Goal: Information Seeking & Learning: Learn about a topic

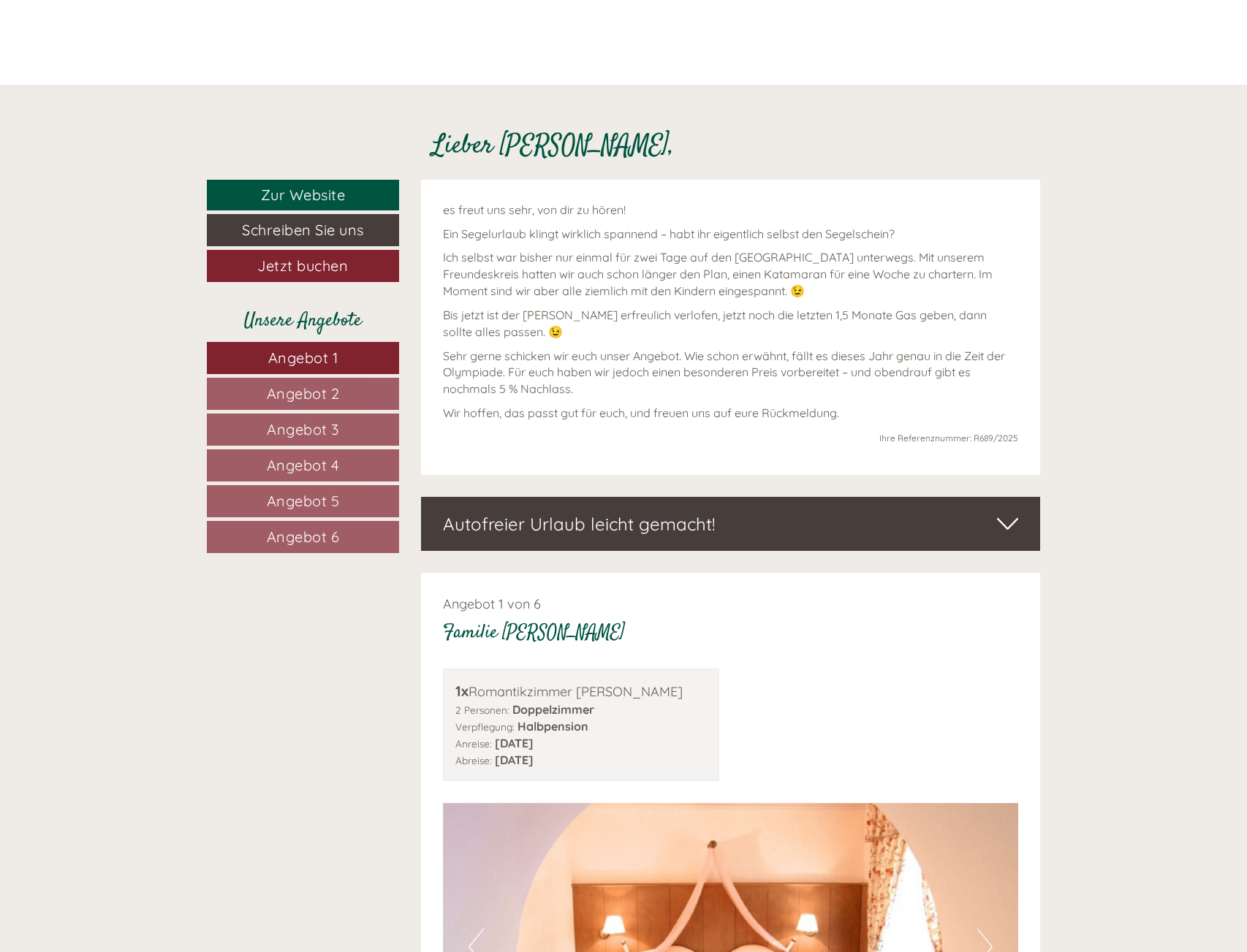
click at [315, 539] on span "Angebot 6" at bounding box center [303, 537] width 73 height 18
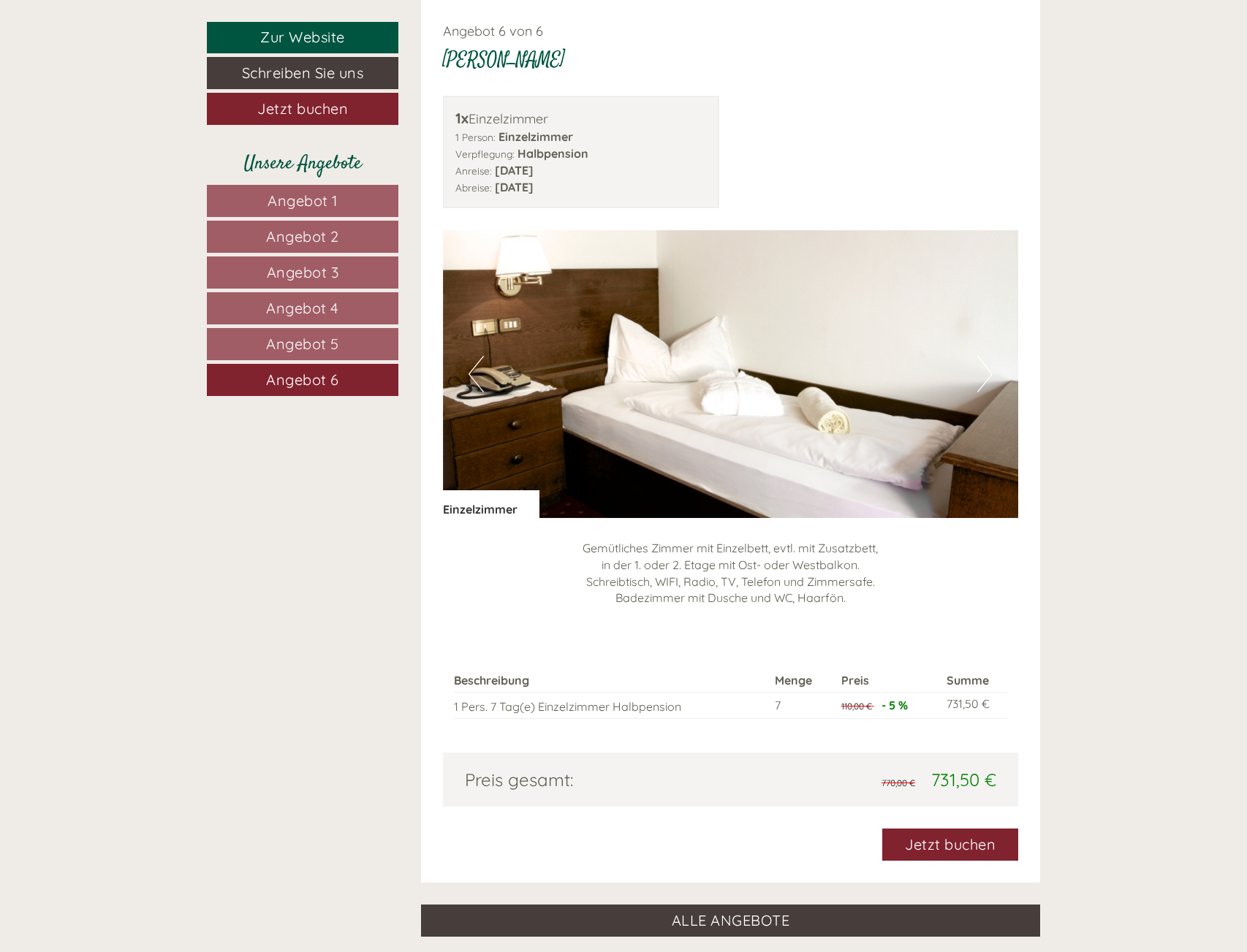
click at [302, 343] on span "Angebot 5" at bounding box center [302, 344] width 73 height 18
click at [300, 306] on span "Angebot 4" at bounding box center [302, 308] width 73 height 18
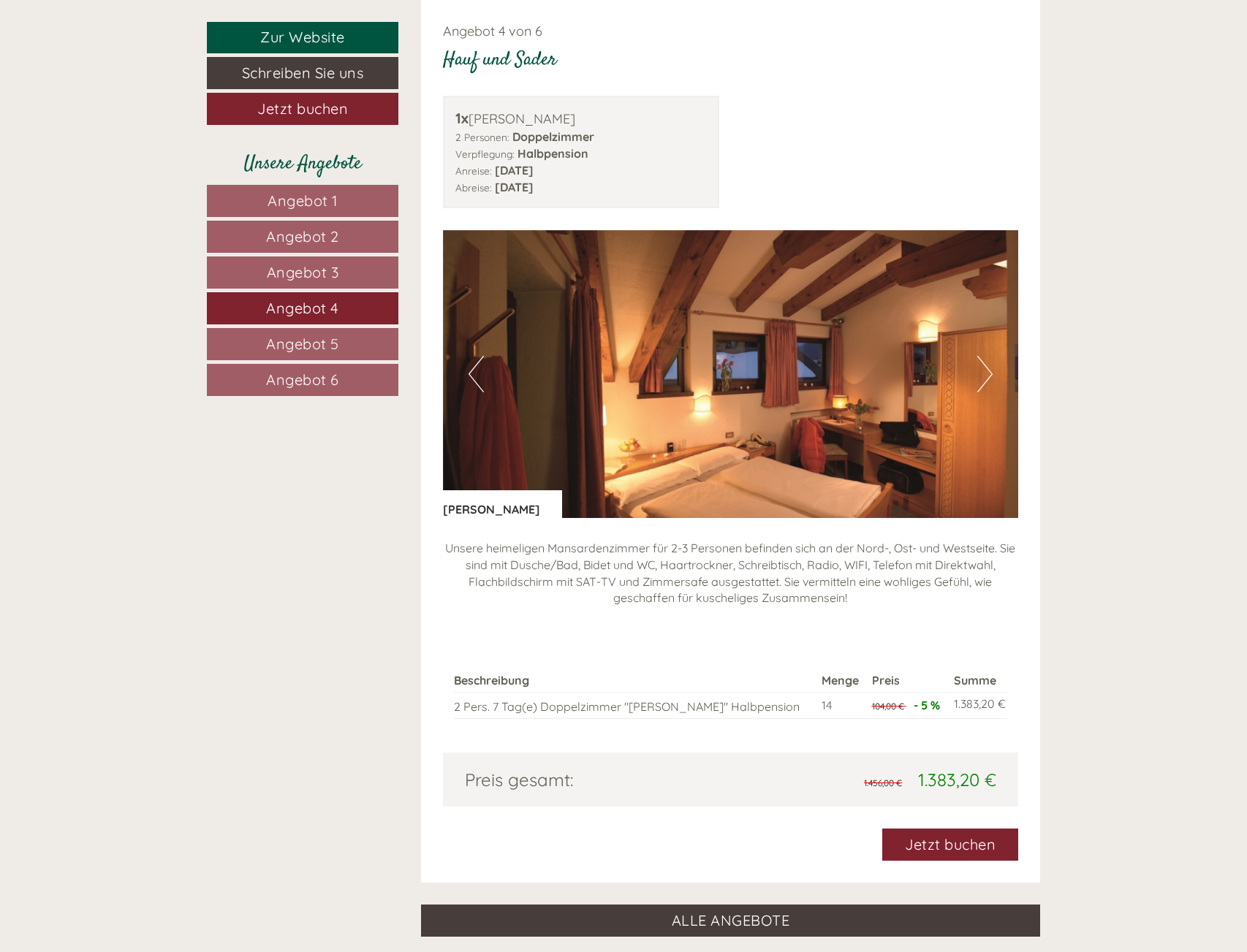
drag, startPoint x: 298, startPoint y: 280, endPoint x: 307, endPoint y: 253, distance: 28.5
click at [299, 276] on span "Angebot 3" at bounding box center [303, 272] width 72 height 18
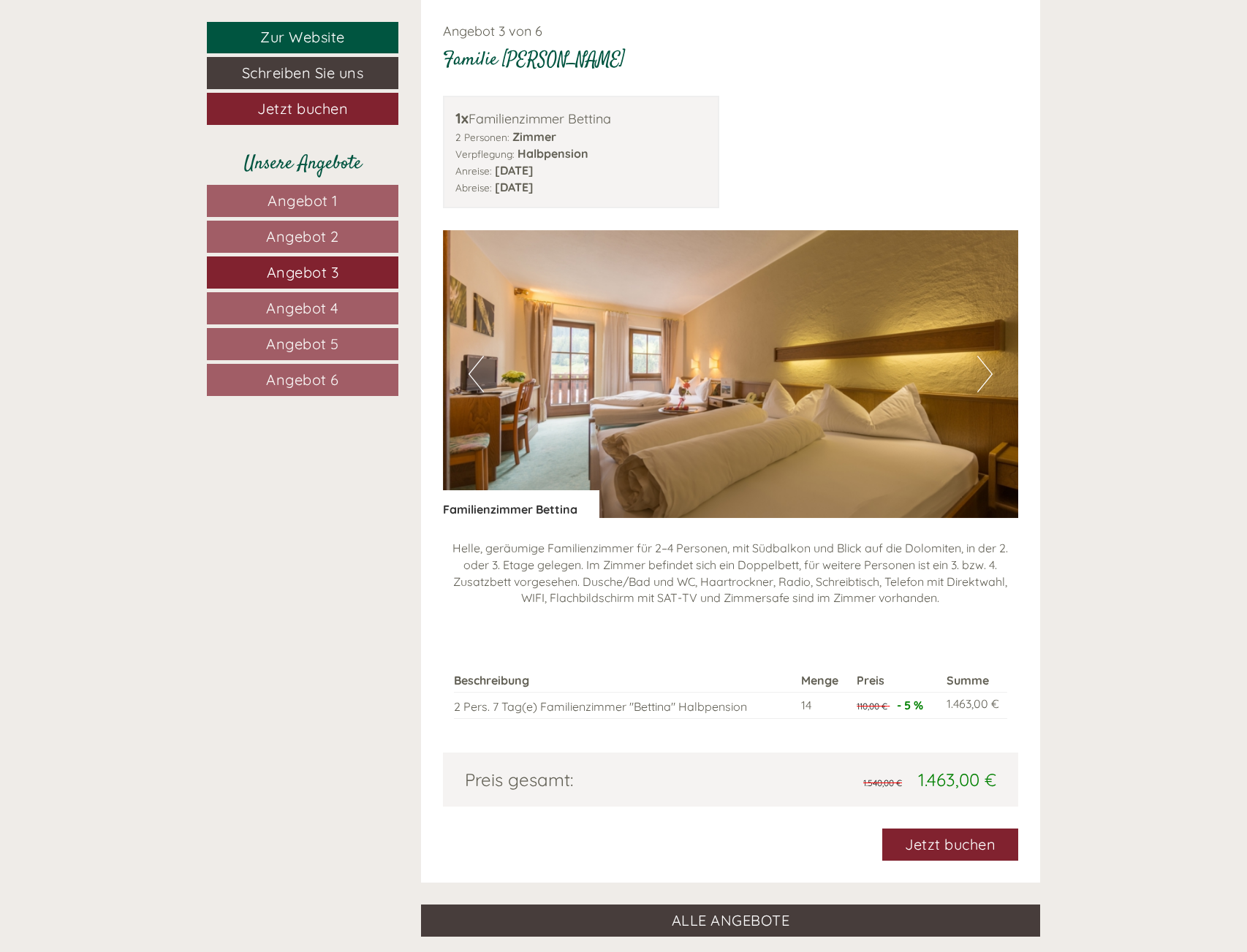
drag, startPoint x: 315, startPoint y: 234, endPoint x: 319, endPoint y: 227, distance: 8.1
click at [316, 234] on span "Angebot 2" at bounding box center [302, 236] width 73 height 18
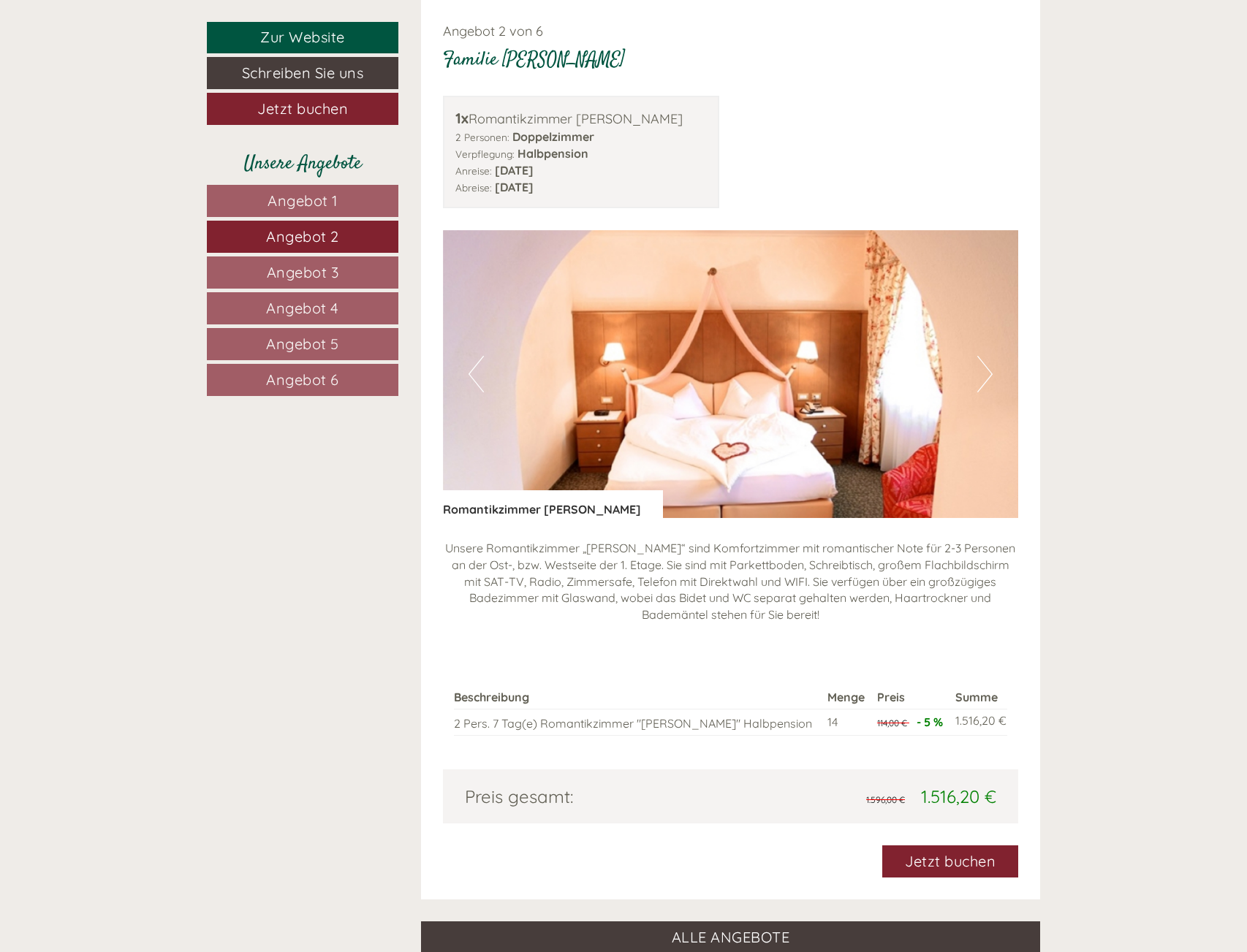
click at [323, 206] on span "Angebot 1" at bounding box center [303, 201] width 70 height 18
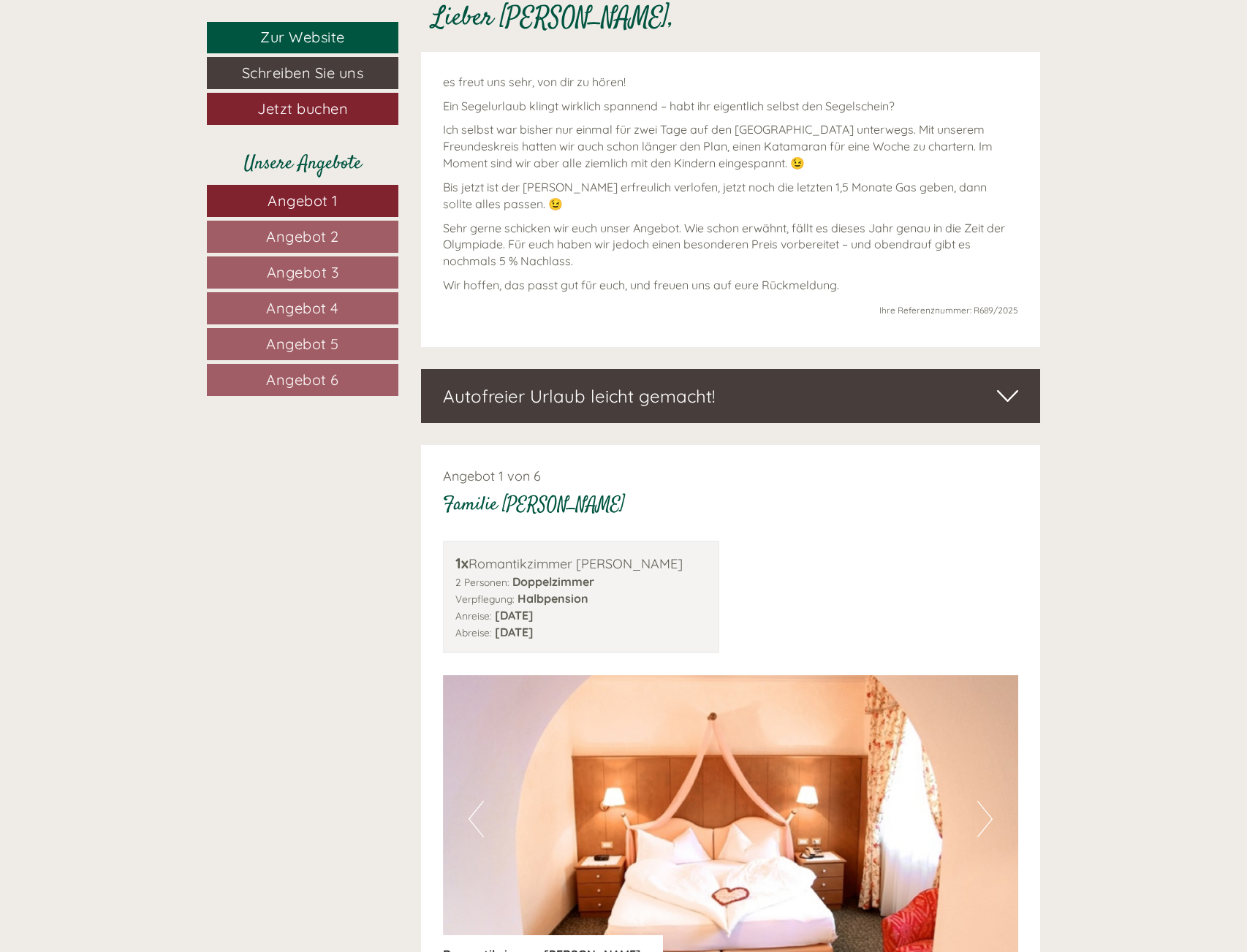
scroll to position [877, 0]
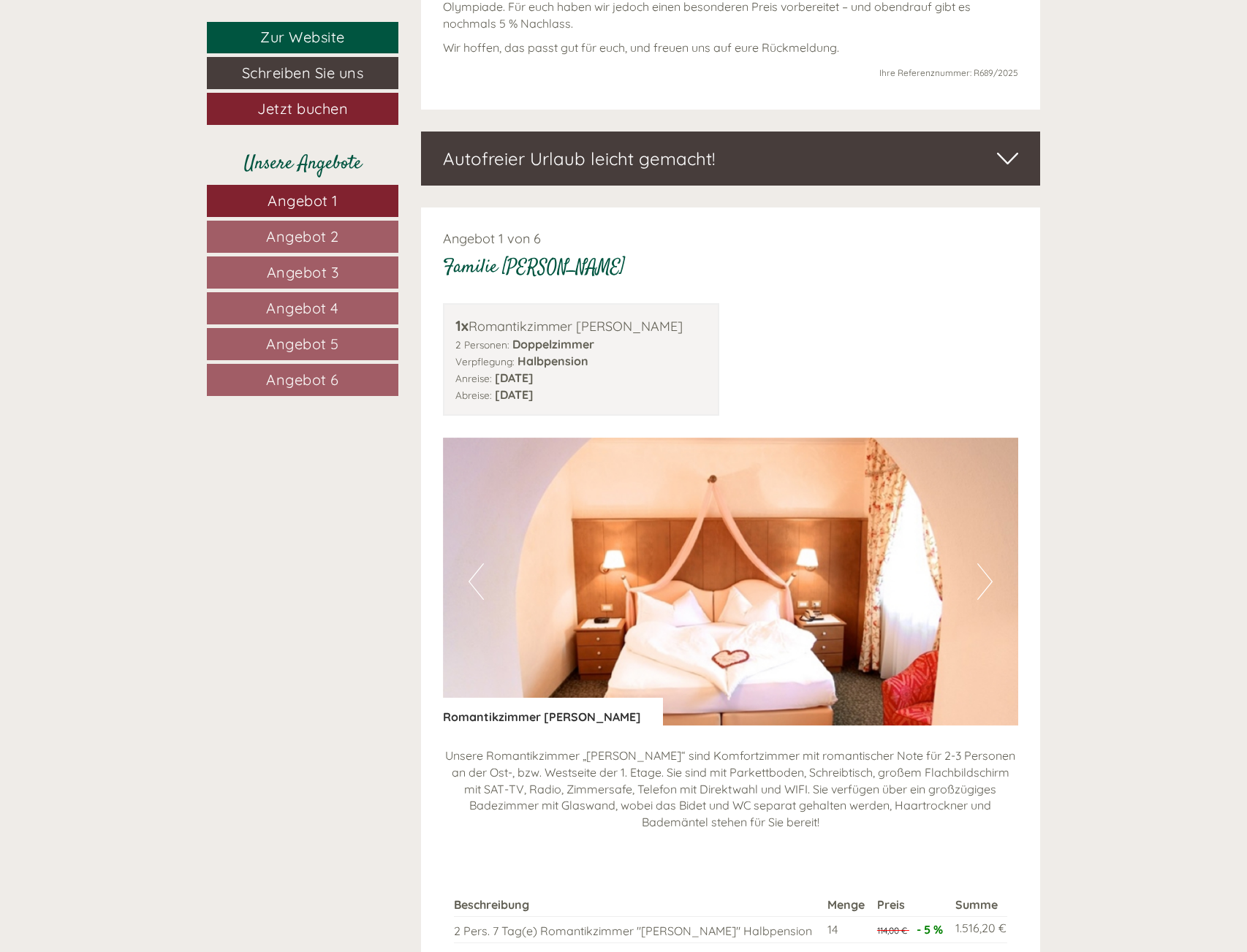
click at [316, 245] on link "Angebot 2" at bounding box center [303, 236] width 192 height 32
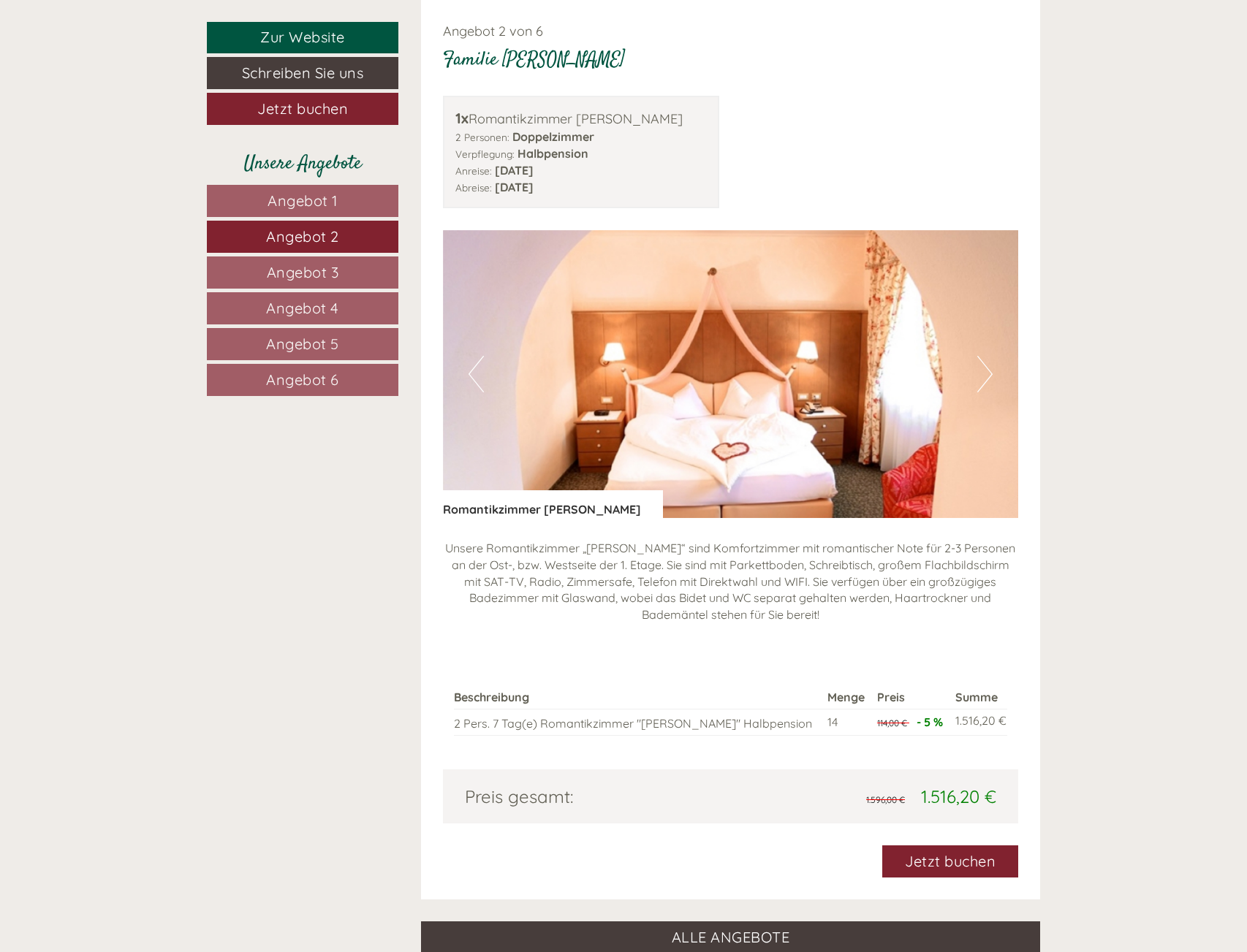
click at [315, 272] on span "Angebot 3" at bounding box center [303, 272] width 72 height 18
